Goal: Find specific page/section: Find specific page/section

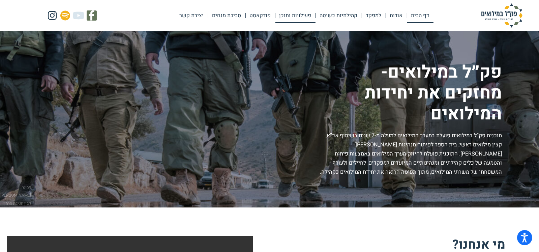
click at [296, 16] on link "פעילויות ותוכן" at bounding box center [296, 16] width 40 height 16
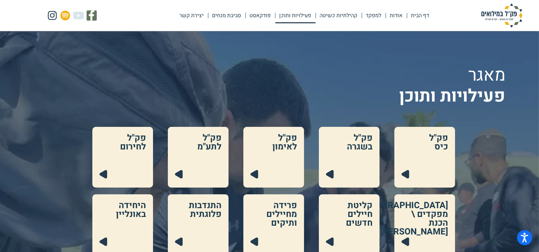
click at [211, 151] on link at bounding box center [198, 157] width 61 height 61
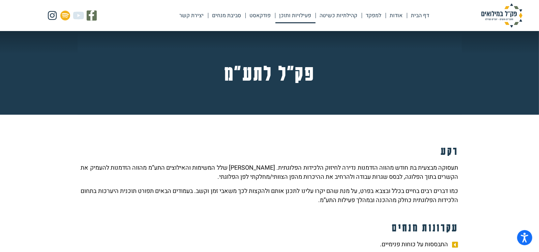
click at [296, 16] on link "פעילויות ותוכן" at bounding box center [296, 16] width 40 height 16
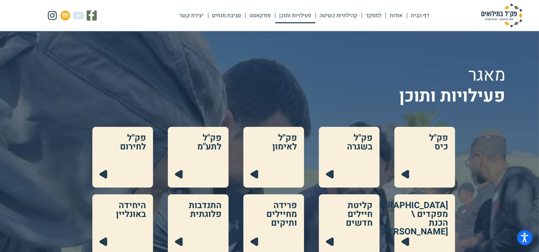
click at [441, 138] on link at bounding box center [425, 157] width 61 height 61
